Goal: Information Seeking & Learning: Learn about a topic

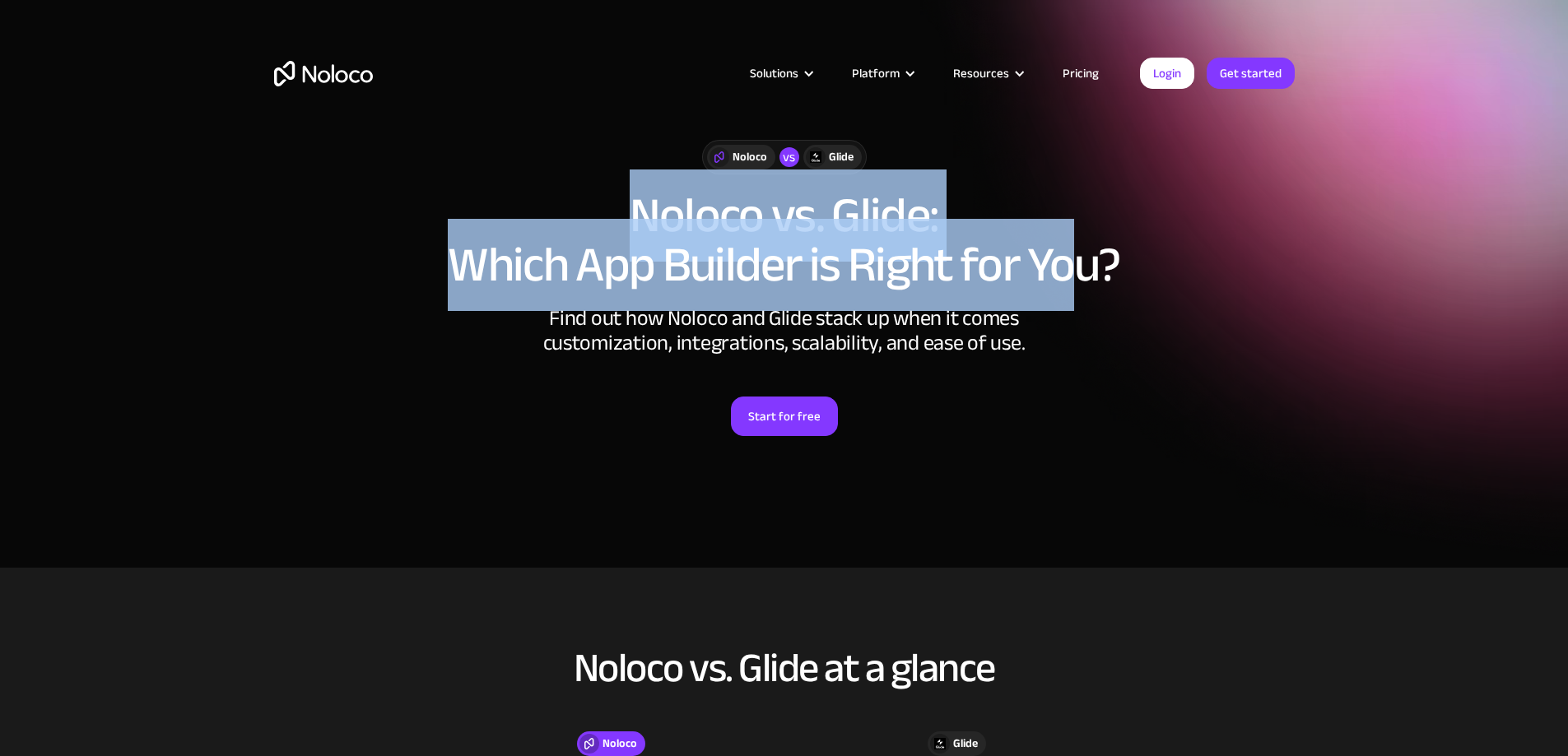
drag, startPoint x: 606, startPoint y: 201, endPoint x: 1076, endPoint y: 252, distance: 472.8
click at [1076, 252] on h1 "Noloco vs. Glide: Which App Builder is Right for You?" at bounding box center [784, 240] width 1020 height 99
click at [1071, 260] on h1 "Noloco vs. Glide: Which App Builder is Right for You?" at bounding box center [784, 240] width 1020 height 99
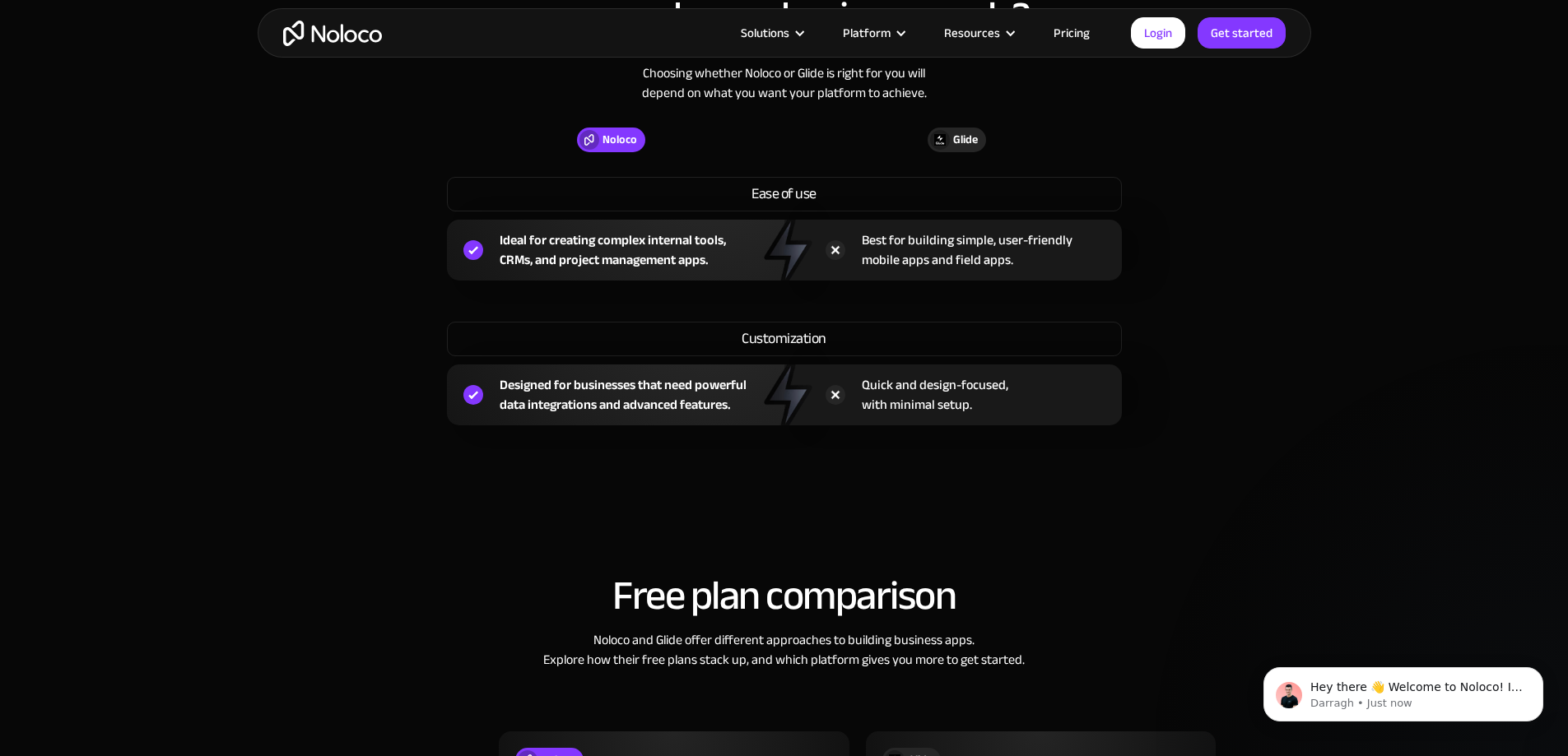
scroll to position [1288, 0]
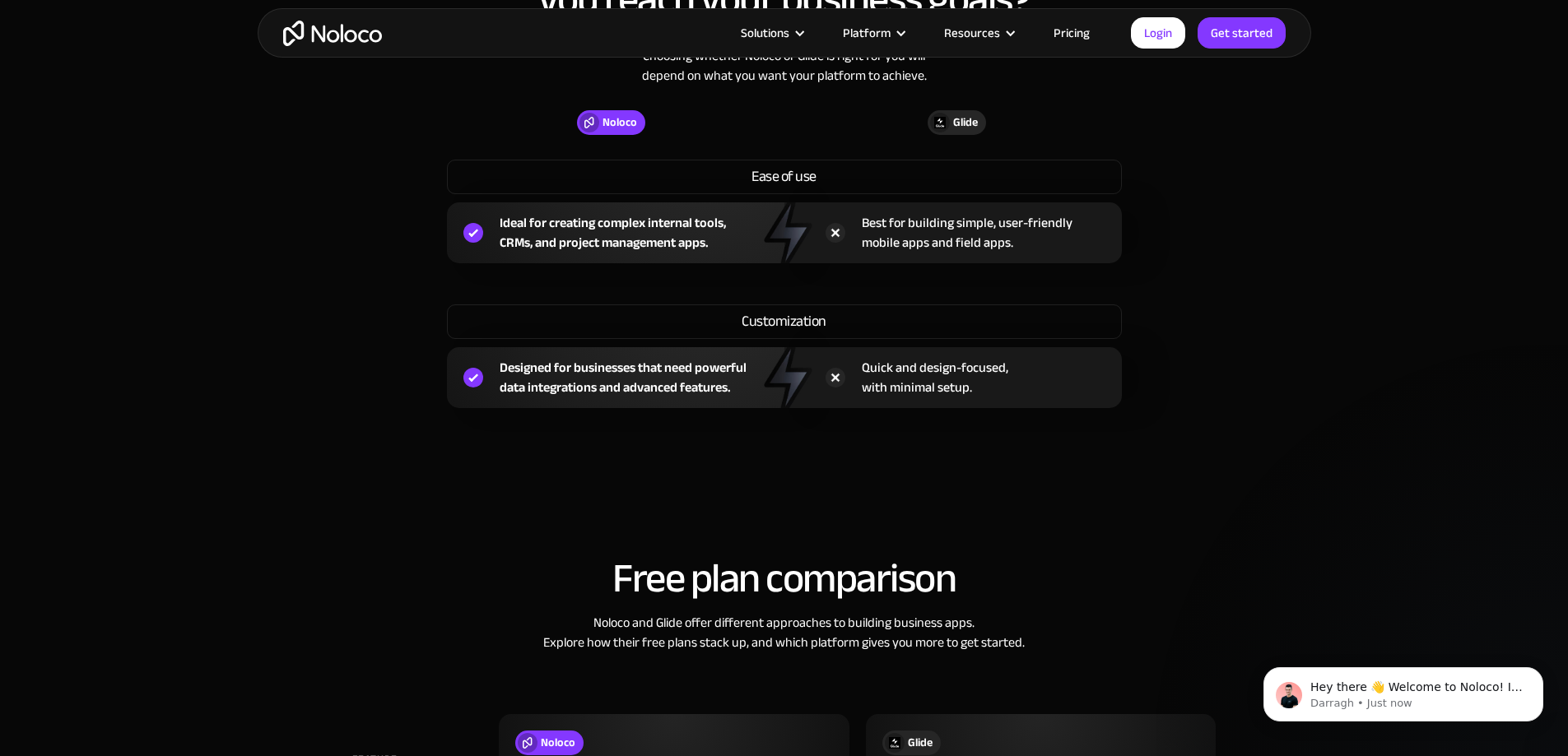
click at [1089, 28] on link "Pricing" at bounding box center [1071, 33] width 77 height 21
